Goal: Task Accomplishment & Management: Use online tool/utility

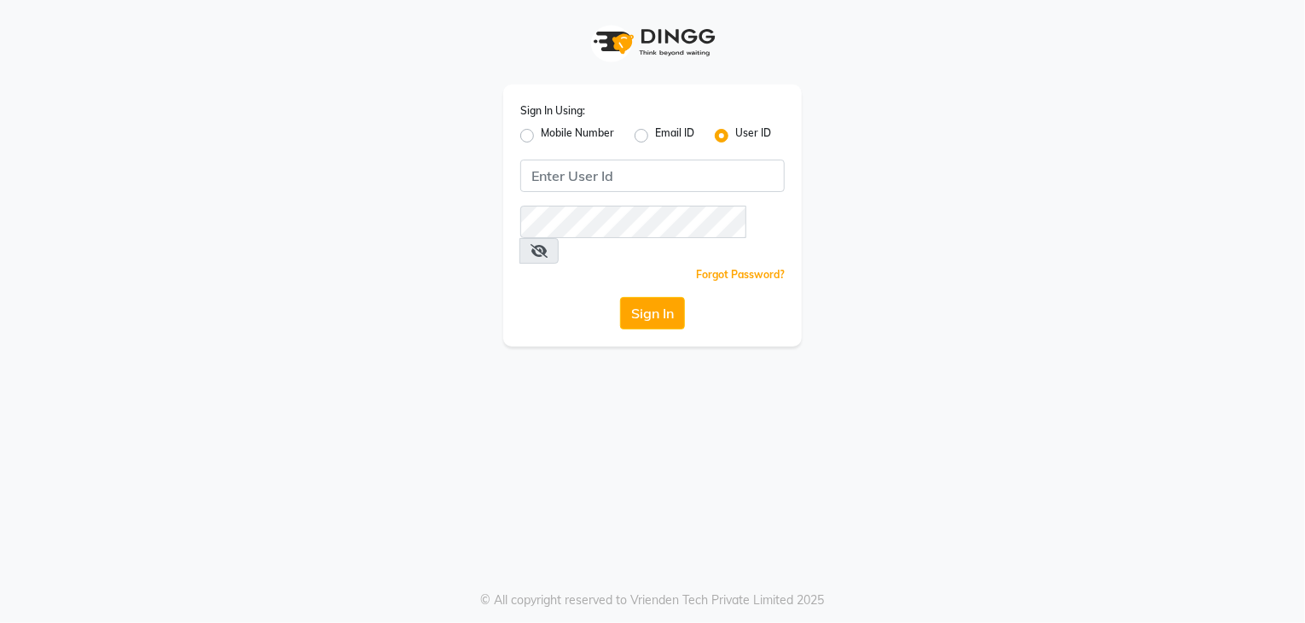
click at [541, 131] on label "Mobile Number" at bounding box center [577, 135] width 73 height 20
click at [541, 131] on input "Mobile Number" at bounding box center [546, 130] width 11 height 11
radio input "true"
radio input "false"
click at [604, 179] on input "Username" at bounding box center [680, 175] width 207 height 32
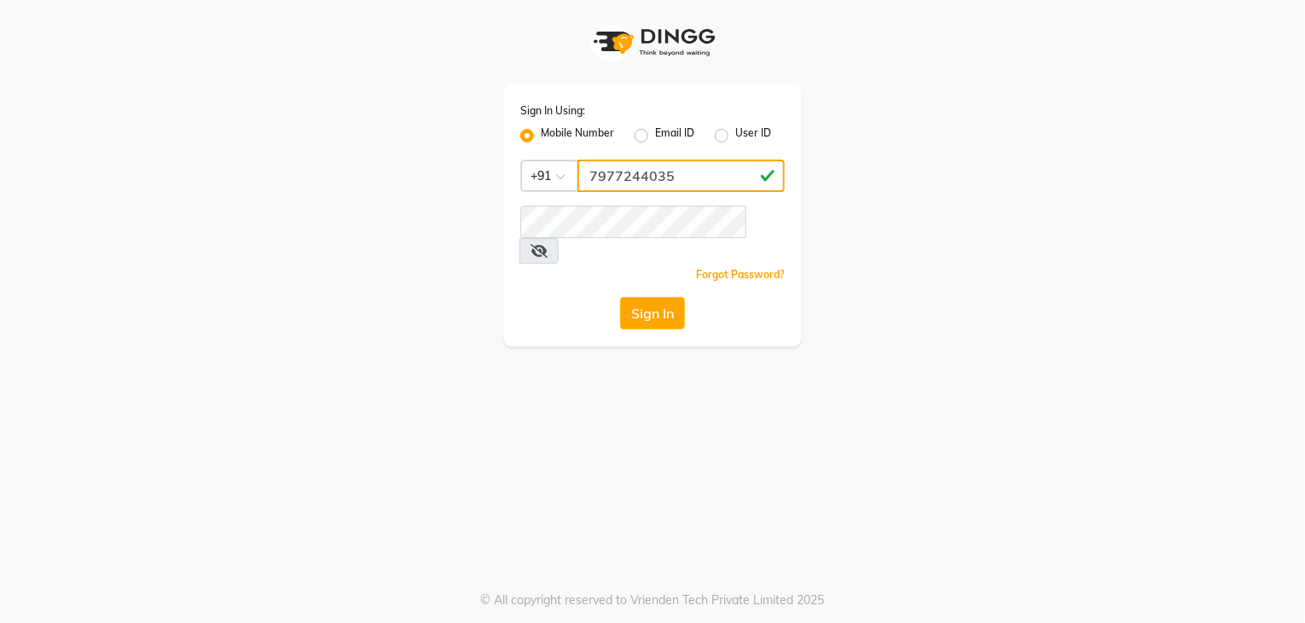
type input "7977244035"
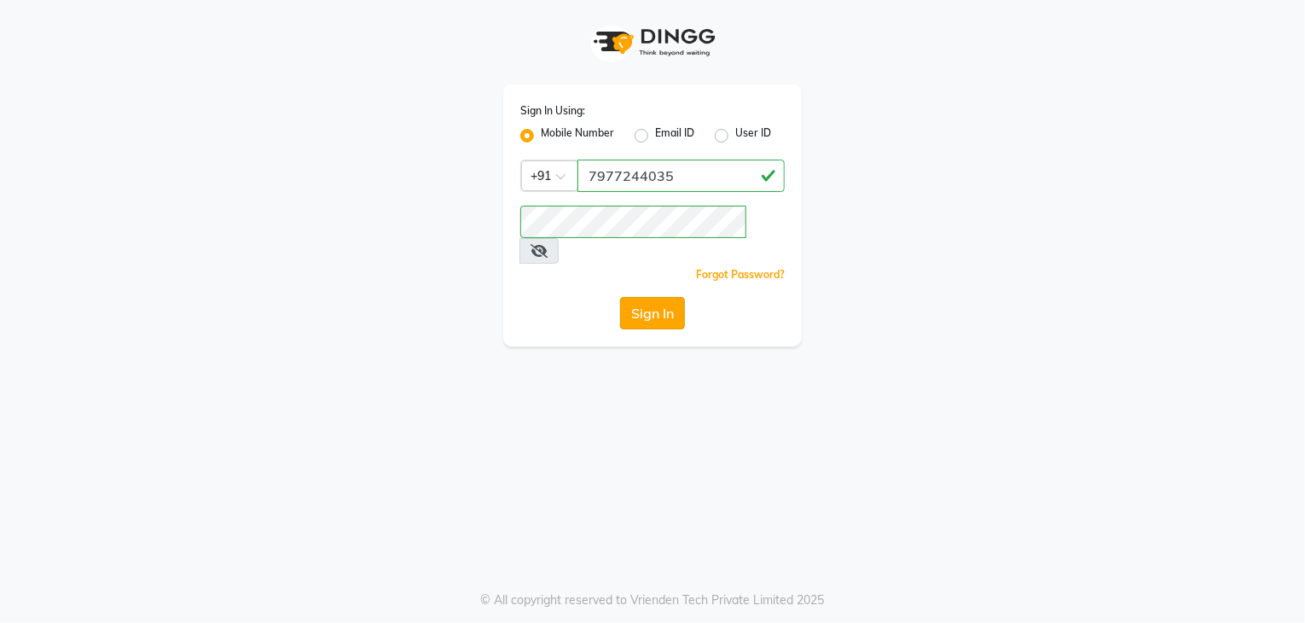
click at [636, 297] on button "Sign In" at bounding box center [652, 313] width 65 height 32
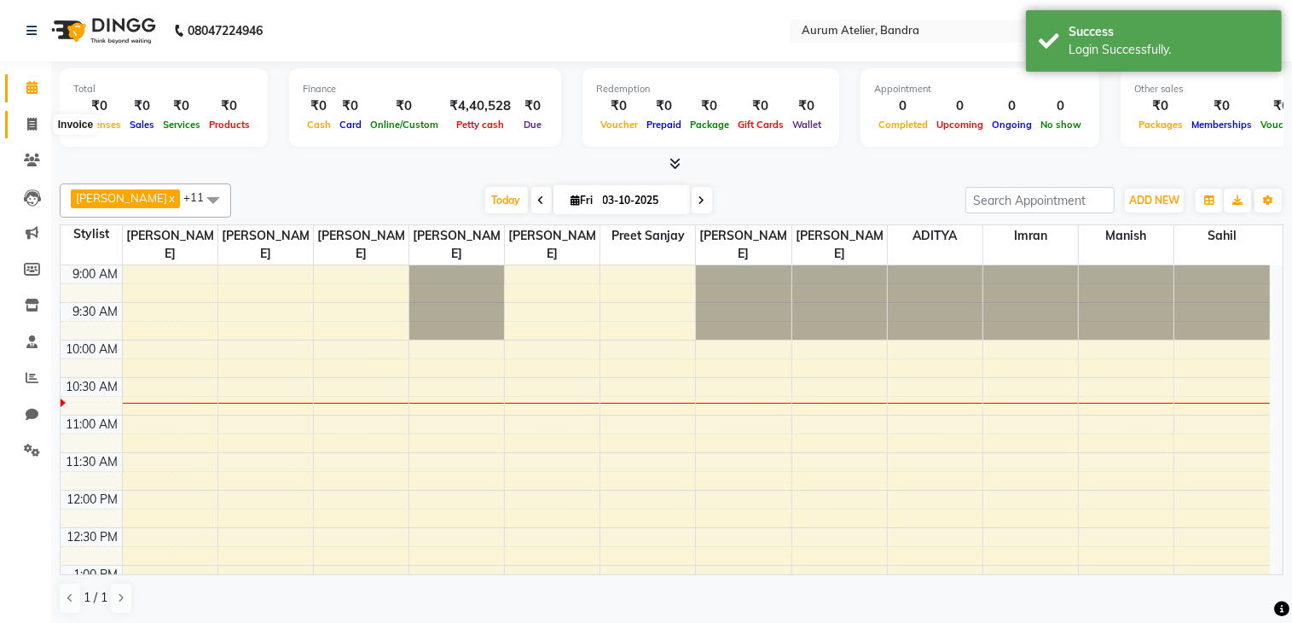
click at [28, 120] on icon at bounding box center [31, 124] width 9 height 13
select select "7410"
select select "service"
